Goal: Task Accomplishment & Management: Complete application form

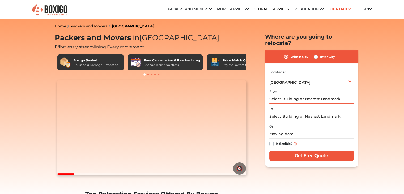
click at [292, 94] on input "text" at bounding box center [311, 98] width 84 height 9
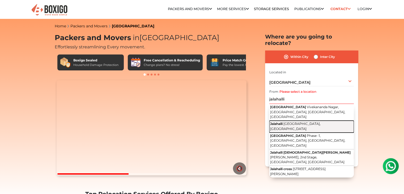
click at [291, 122] on span "[GEOGRAPHIC_DATA], [GEOGRAPHIC_DATA]" at bounding box center [295, 126] width 50 height 9
type input "Jalahalli, [GEOGRAPHIC_DATA], [GEOGRAPHIC_DATA]"
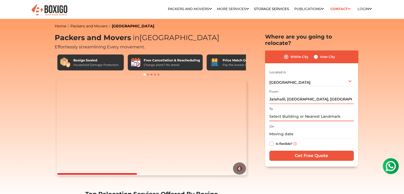
click at [289, 112] on input "text" at bounding box center [311, 116] width 84 height 9
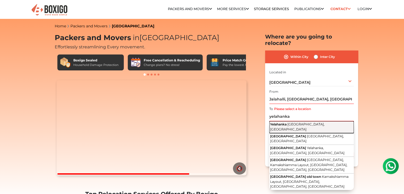
click at [286, 122] on span "Yelahanka" at bounding box center [278, 124] width 16 height 4
type input "Yelahanka, [GEOGRAPHIC_DATA], [GEOGRAPHIC_DATA]"
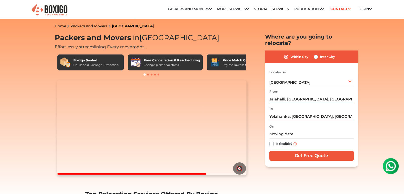
click at [275, 140] on label "Is flexible?" at bounding box center [283, 143] width 17 height 6
click at [271, 140] on input "Is flexible?" at bounding box center [271, 142] width 4 height 5
checkbox input "true"
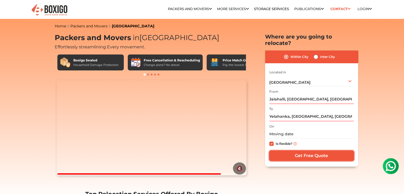
click at [300, 150] on input "Get Free Quote" at bounding box center [311, 155] width 84 height 10
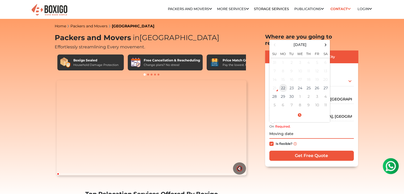
click at [283, 84] on td "22" at bounding box center [283, 88] width 8 height 8
type input "[DATE] 9:33 AM"
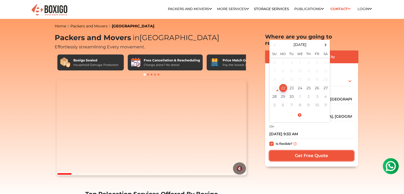
click at [297, 150] on input "Get Free Quote" at bounding box center [311, 155] width 84 height 10
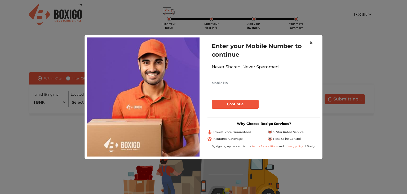
click at [310, 43] on span "×" at bounding box center [312, 43] width 4 height 8
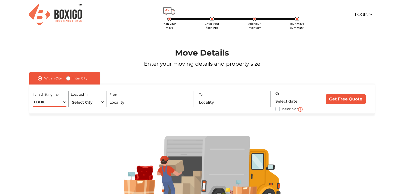
click at [66, 102] on select "1 BHK 2 BHK 3 BHK 3 + BHK FEW ITEMS" at bounding box center [49, 101] width 33 height 9
select select "FEW ITEMS"
click at [33, 98] on select "1 BHK 2 BHK 3 BHK 3 + BHK FEW ITEMS" at bounding box center [49, 101] width 33 height 9
click at [92, 103] on select "Select City Bangalore Bengaluru Bhopal Bhubaneswar Chennai Coimbatore Cuttack D…" at bounding box center [87, 101] width 33 height 9
select select "[GEOGRAPHIC_DATA]"
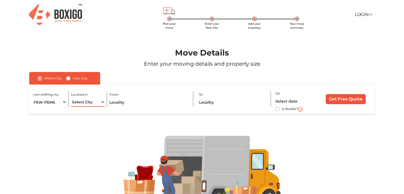
click at [71, 98] on select "Select City Bangalore Bengaluru Bhopal Bhubaneswar Chennai Coimbatore Cuttack D…" at bounding box center [87, 101] width 33 height 9
click at [129, 98] on input "text" at bounding box center [148, 101] width 79 height 9
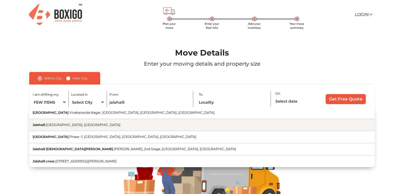
click at [118, 120] on button "Jalahalli [GEOGRAPHIC_DATA], [GEOGRAPHIC_DATA]" at bounding box center [201, 125] width 345 height 12
type input "Jalahalli, [GEOGRAPHIC_DATA], [GEOGRAPHIC_DATA]"
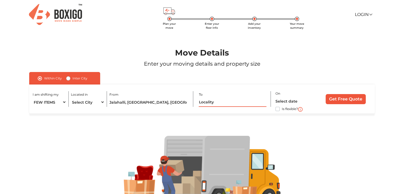
click at [213, 105] on input "text" at bounding box center [232, 101] width 68 height 9
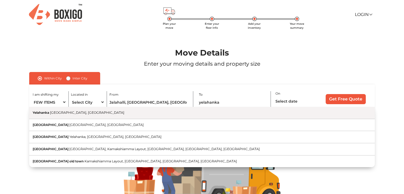
click at [212, 114] on button "Yelahanka Bengaluru, Karnataka" at bounding box center [201, 113] width 345 height 12
type input "Yelahanka, [GEOGRAPHIC_DATA], [GEOGRAPHIC_DATA]"
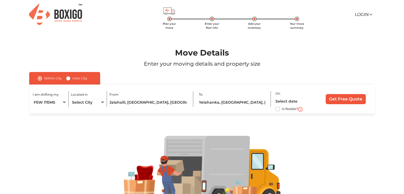
click at [278, 111] on div "Is flexible?" at bounding box center [295, 109] width 40 height 6
click at [281, 109] on label "Is flexible?" at bounding box center [289, 109] width 16 height 6
click at [33, 109] on input "Is flexible?" at bounding box center [31, 108] width 4 height 5
checkbox input "true"
click at [340, 97] on input "Get Free Quote" at bounding box center [345, 99] width 40 height 10
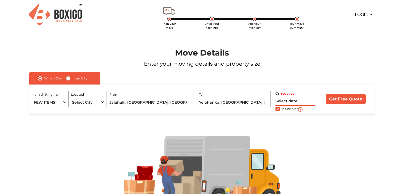
click at [285, 99] on input "text" at bounding box center [295, 100] width 40 height 9
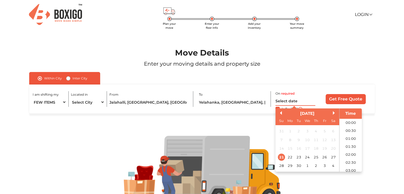
scroll to position [129, 0]
click at [290, 157] on div "22" at bounding box center [289, 156] width 7 height 7
type input "22/09/2025 12:00 AM"
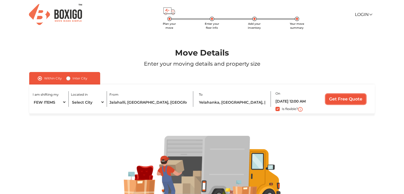
click at [342, 100] on input "Get Free Quote" at bounding box center [345, 99] width 40 height 10
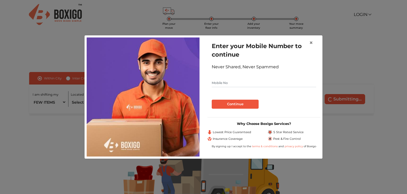
click at [266, 85] on input "text" at bounding box center [264, 83] width 105 height 8
type input "9856458875"
click at [242, 103] on button "Continue" at bounding box center [235, 103] width 47 height 9
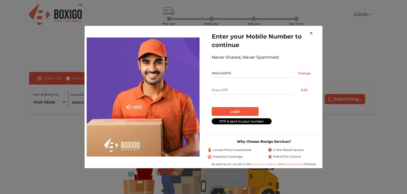
click at [244, 94] on input "text" at bounding box center [252, 90] width 80 height 8
type input "8574"
click at [242, 112] on button "Login" at bounding box center [235, 111] width 47 height 9
click at [312, 33] on span "×" at bounding box center [312, 33] width 4 height 8
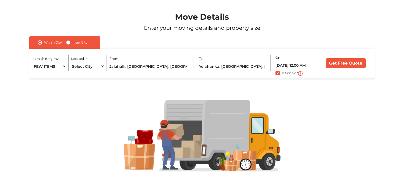
scroll to position [0, 0]
